Goal: Transaction & Acquisition: Subscribe to service/newsletter

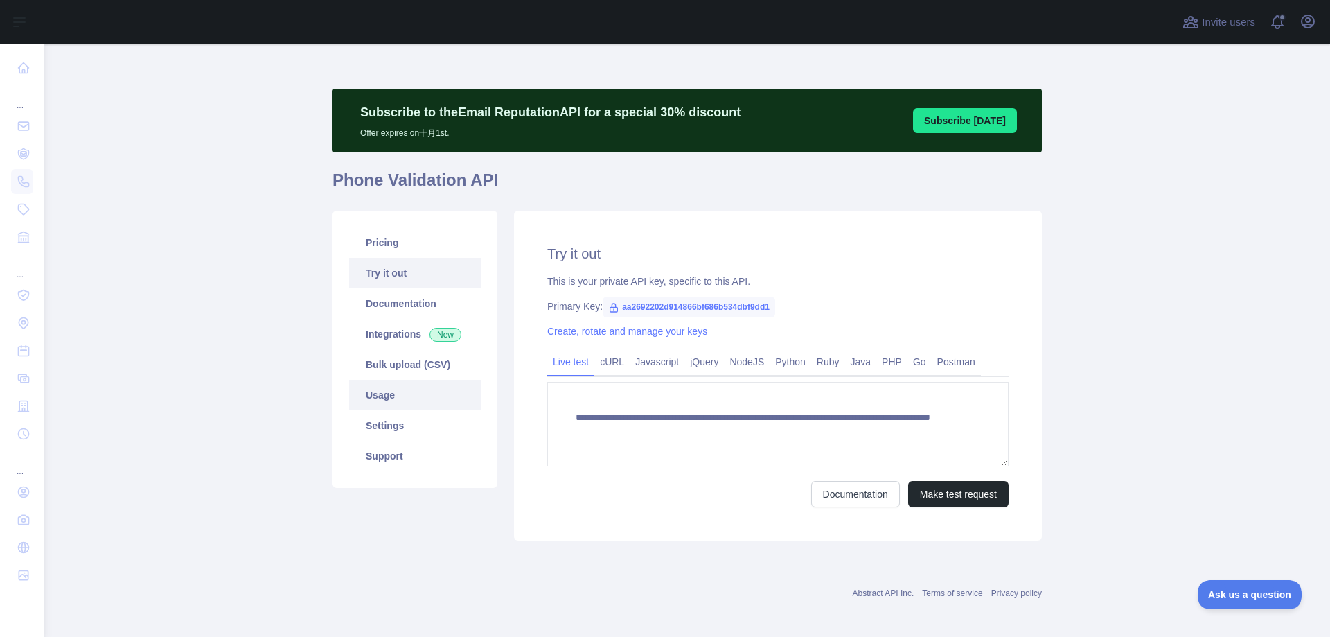
click at [397, 396] on link "Usage" at bounding box center [415, 395] width 132 height 30
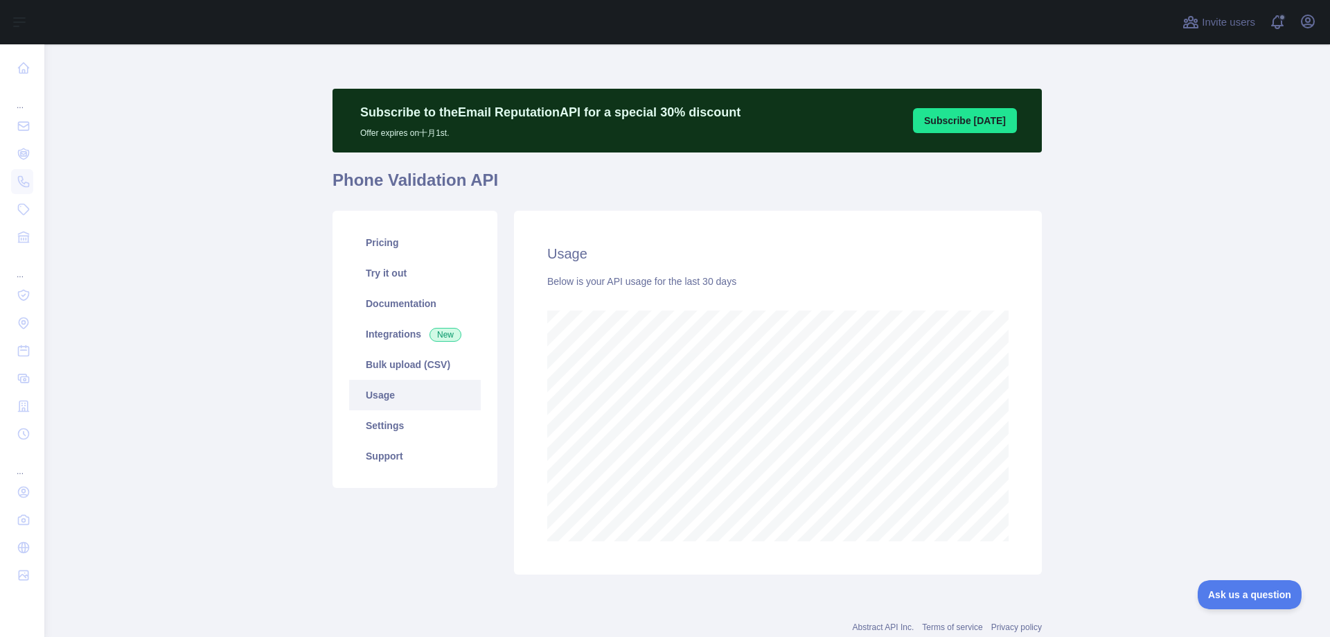
scroll to position [592, 1274]
click at [964, 128] on button "Subscribe [DATE]" at bounding box center [965, 120] width 104 height 25
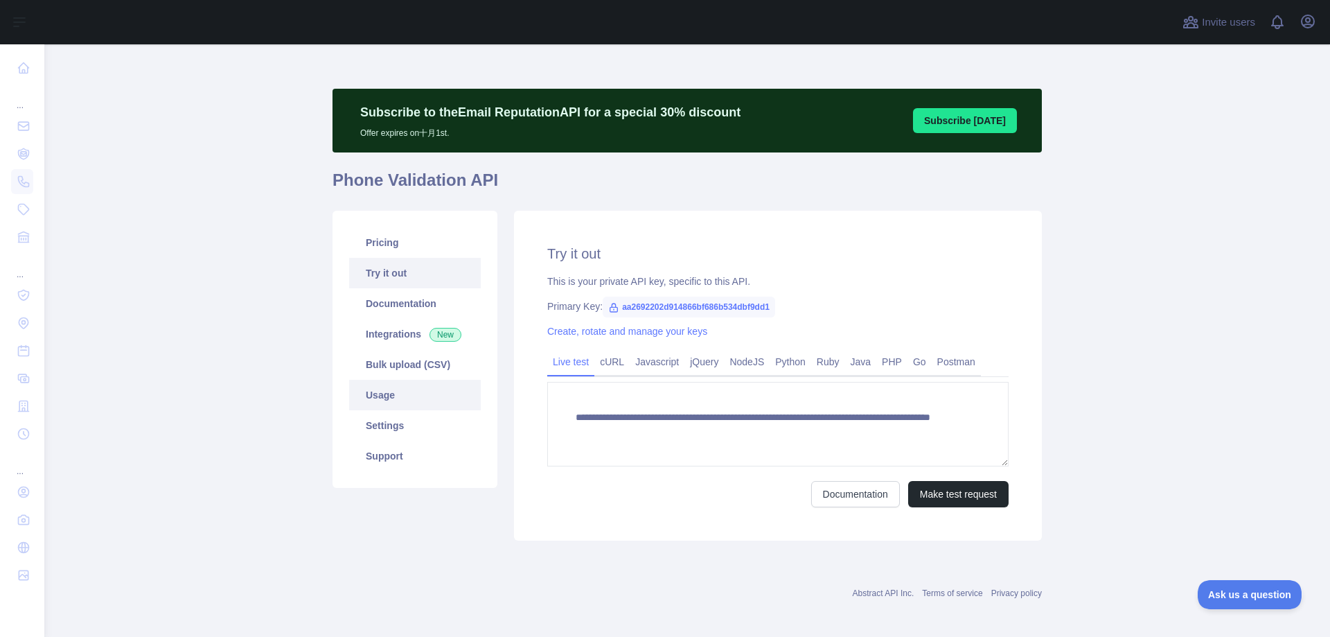
click at [391, 398] on link "Usage" at bounding box center [415, 395] width 132 height 30
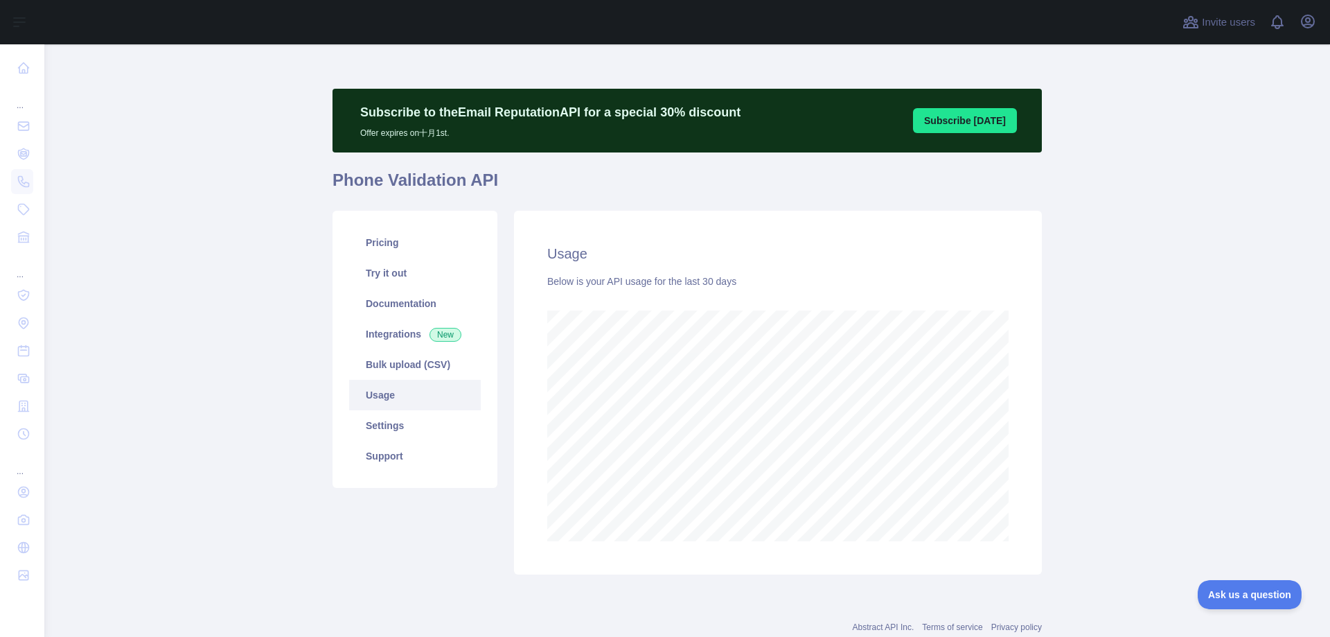
scroll to position [592, 1274]
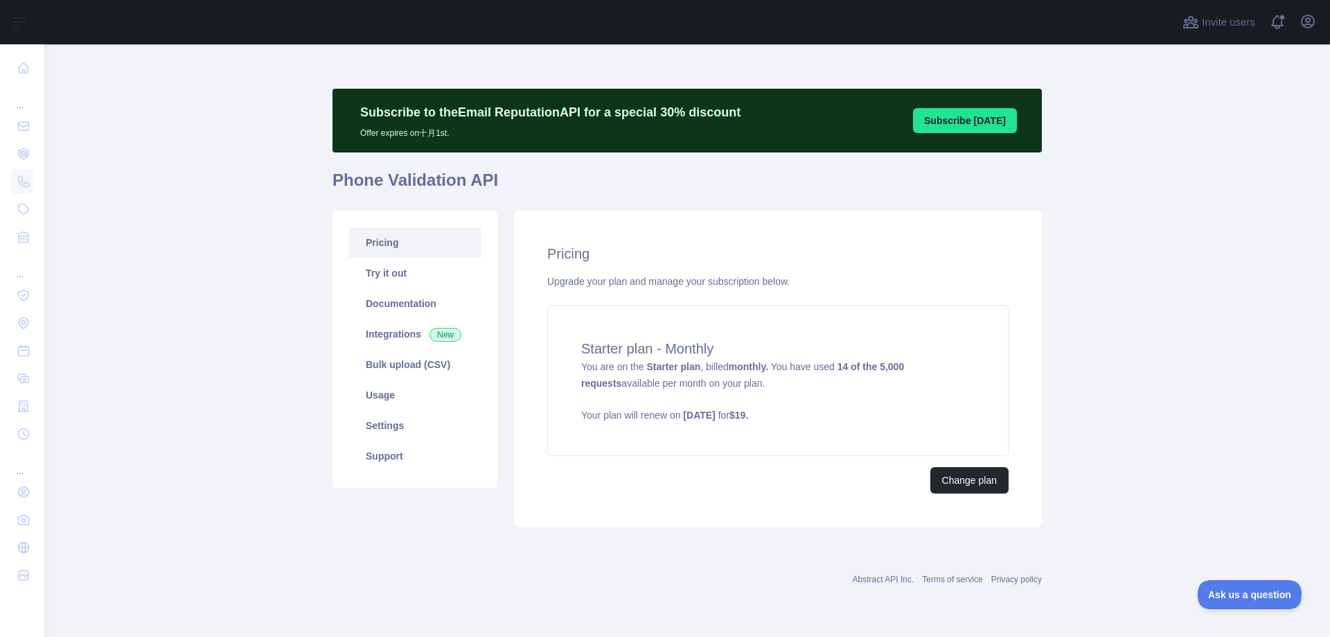
click at [374, 240] on link "Pricing" at bounding box center [415, 242] width 132 height 30
click at [1305, 24] on icon "button" at bounding box center [1308, 21] width 12 height 12
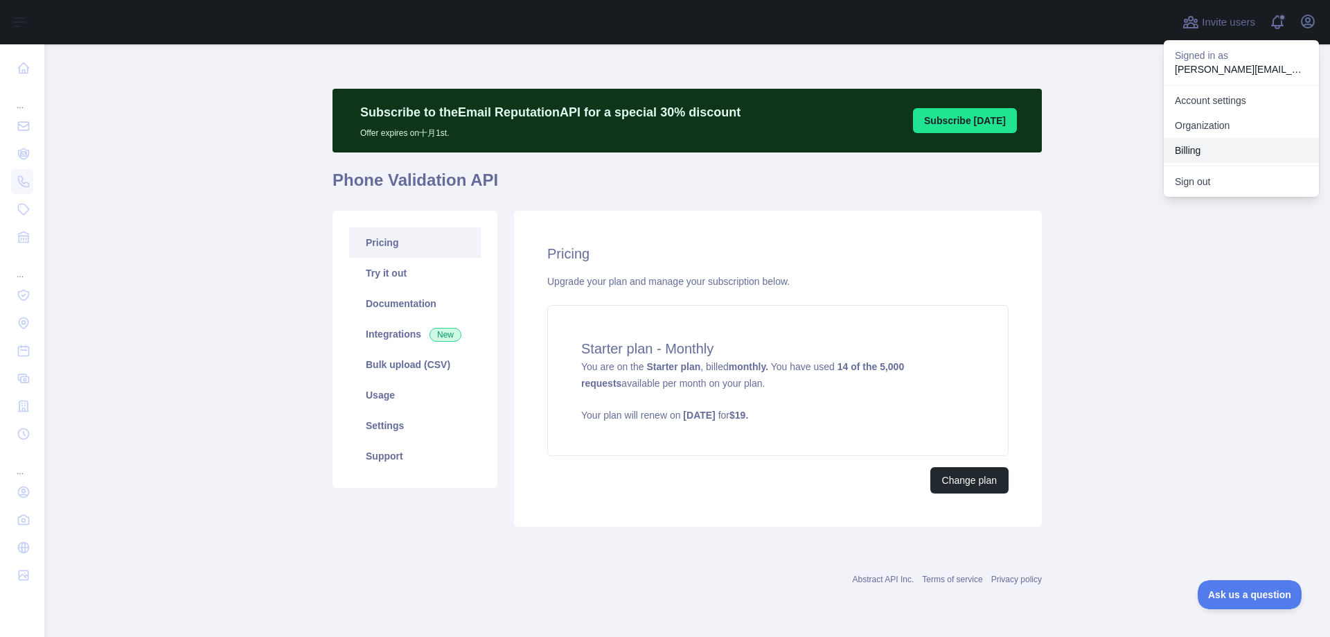
drag, startPoint x: 1191, startPoint y: 154, endPoint x: 1258, endPoint y: 296, distance: 157.7
click at [1258, 296] on main "Subscribe to the Email Reputation API for a special 30 % discount Offer expires…" at bounding box center [687, 340] width 1286 height 592
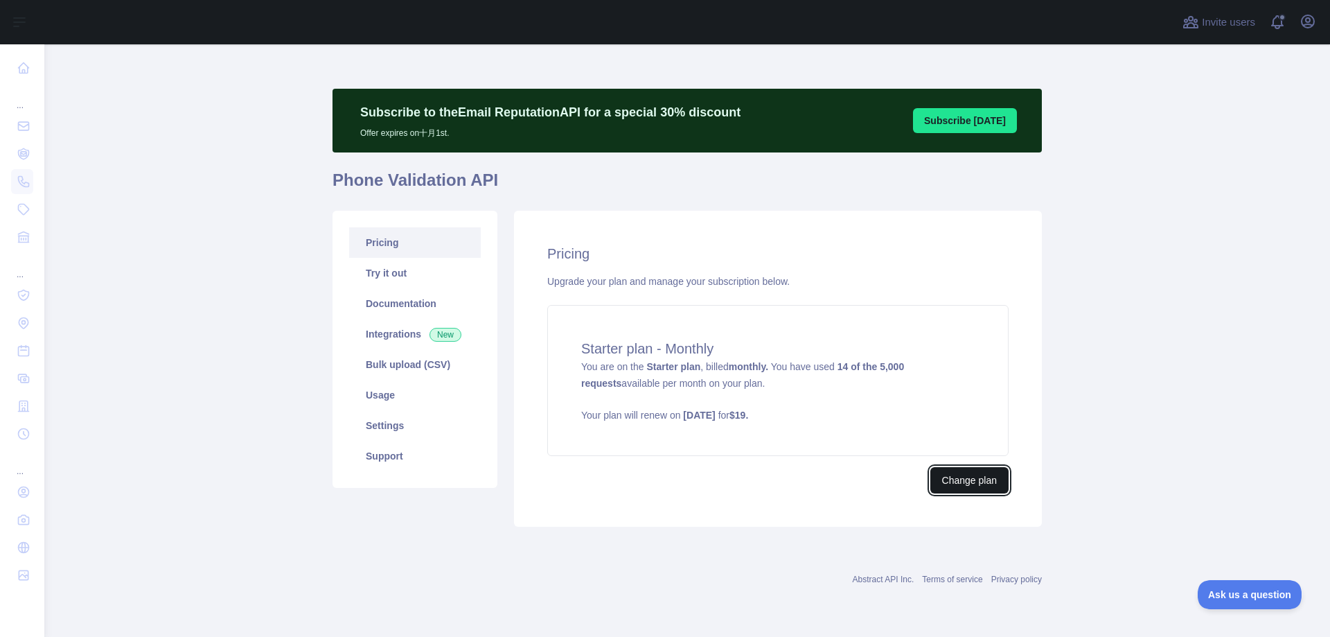
click at [963, 486] on button "Change plan" at bounding box center [969, 480] width 78 height 26
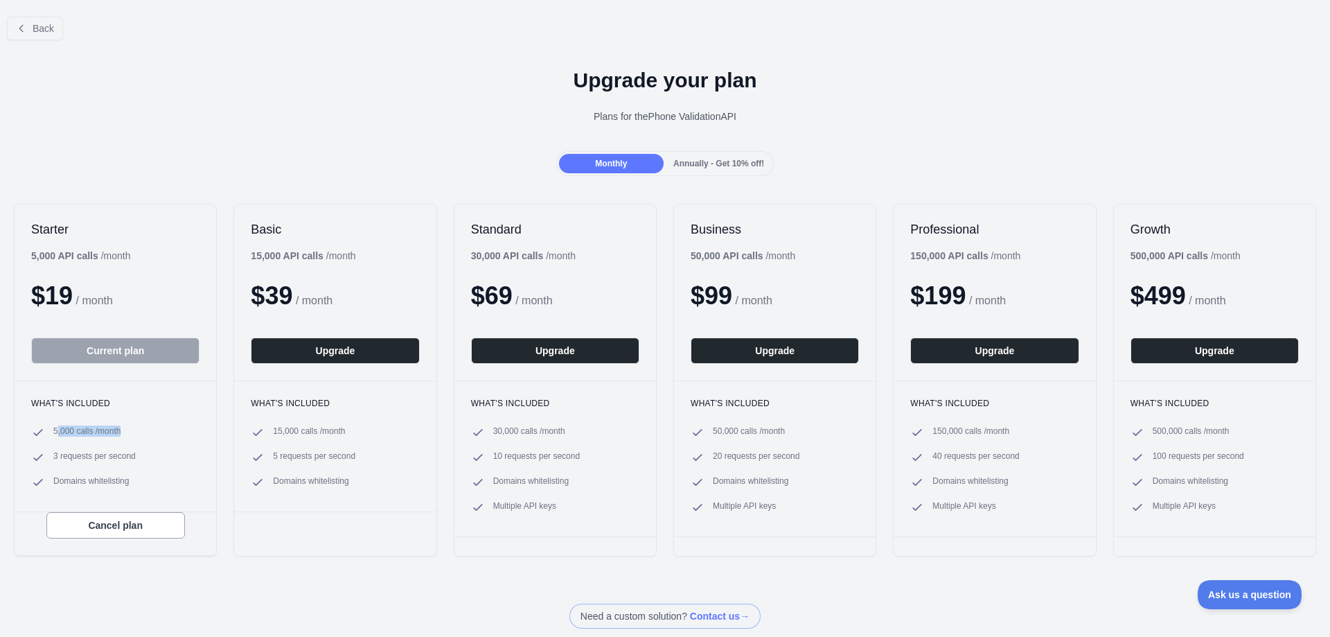
drag, startPoint x: 58, startPoint y: 434, endPoint x: 134, endPoint y: 429, distance: 75.7
click at [134, 429] on li "5,000 calls / month" at bounding box center [115, 432] width 168 height 14
click at [809, 44] on div "Back" at bounding box center [665, 29] width 1330 height 46
